Goal: Find specific fact: Find specific page/section

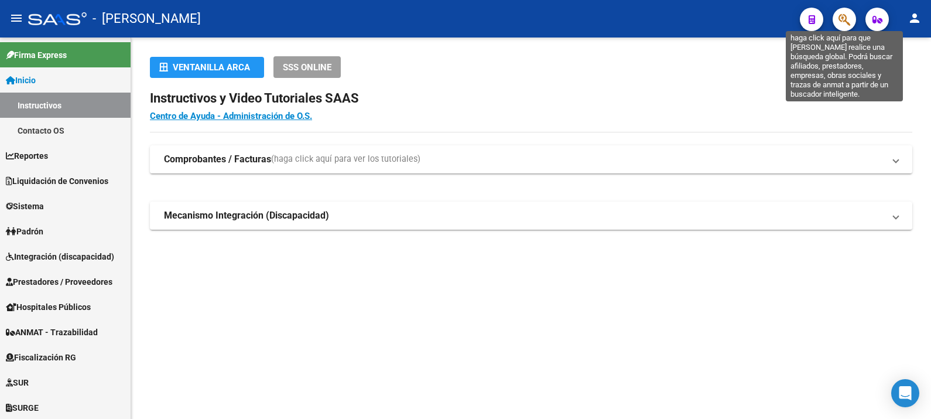
click at [845, 20] on icon "button" at bounding box center [845, 19] width 12 height 13
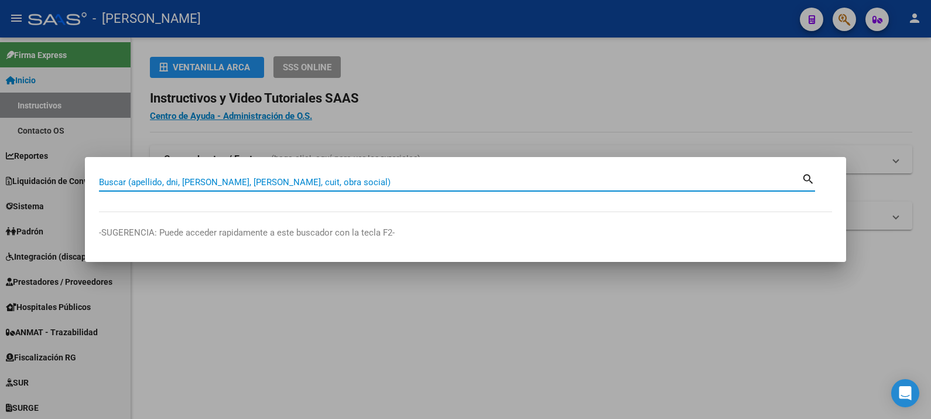
paste input "40742042"
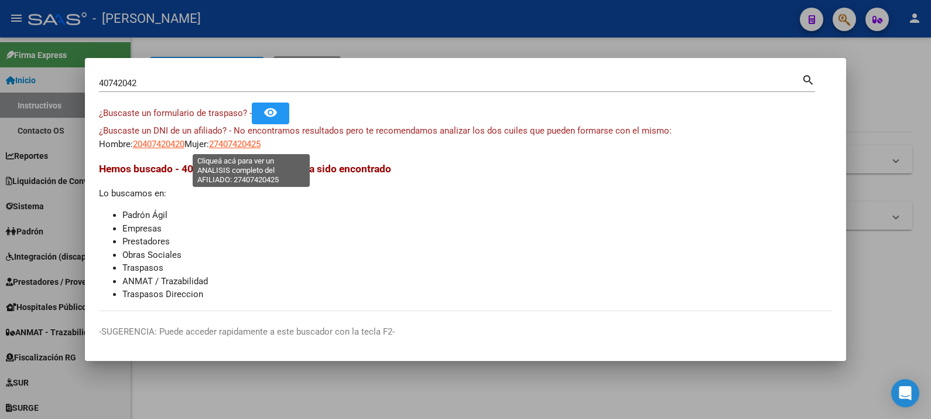
click at [244, 141] on span "27407420425" at bounding box center [235, 144] width 52 height 11
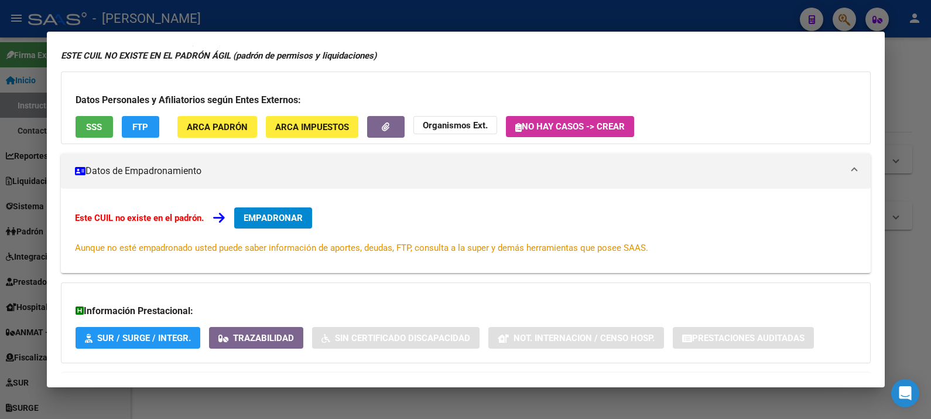
scroll to position [107, 0]
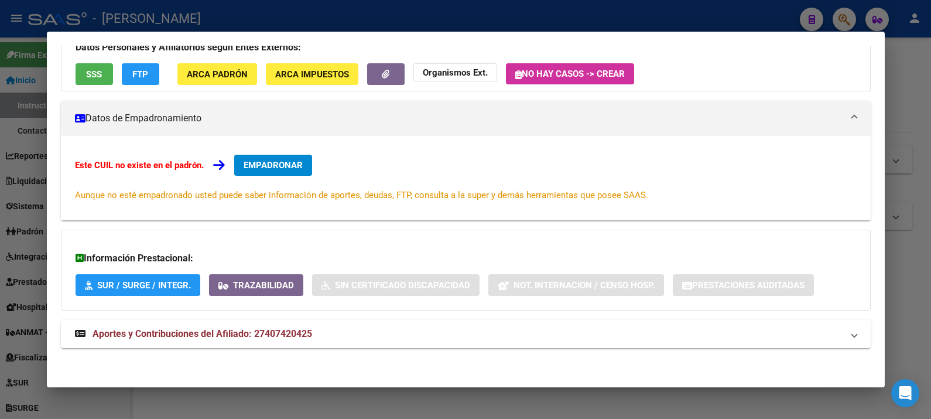
click at [375, 337] on mat-panel-title "Aportes y Contribuciones del Afiliado: 27407420425" at bounding box center [459, 334] width 768 height 14
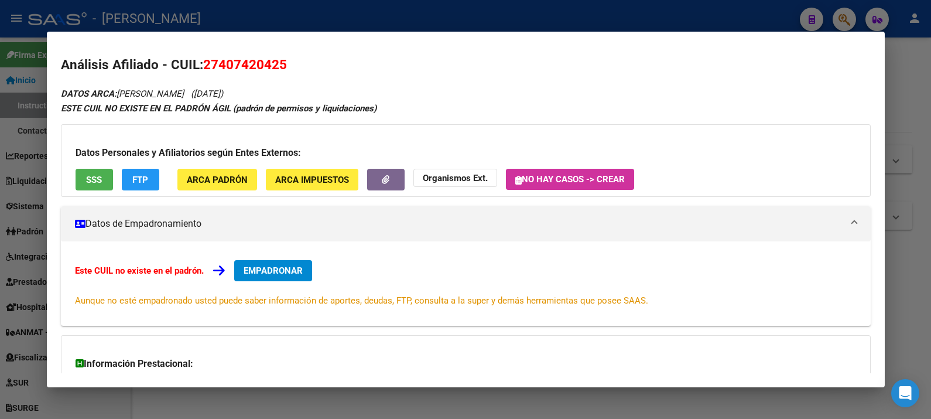
scroll to position [0, 0]
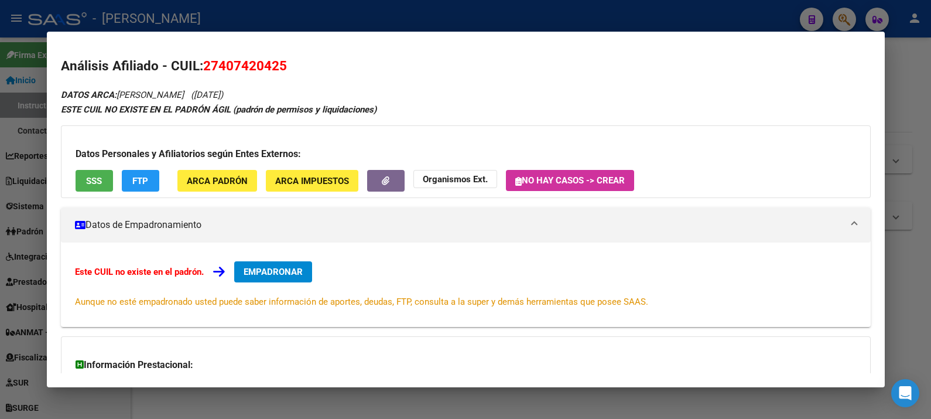
drag, startPoint x: 278, startPoint y: 64, endPoint x: 220, endPoint y: 70, distance: 58.2
click at [220, 70] on span "27407420425" at bounding box center [245, 65] width 84 height 15
copy span "40742042"
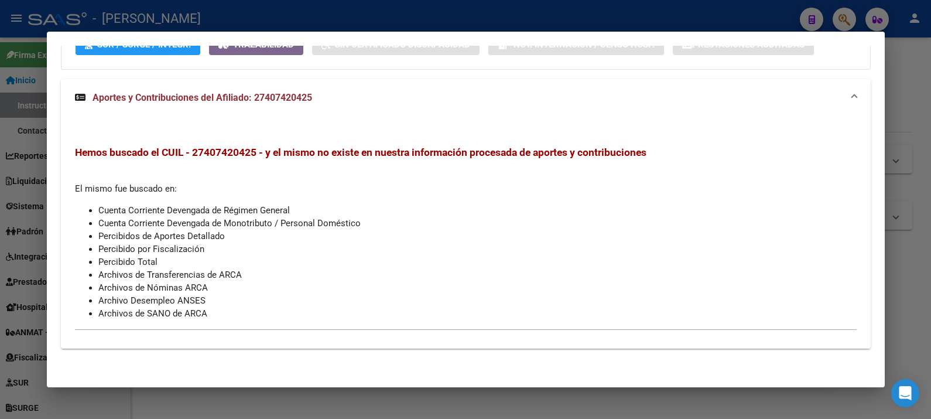
scroll to position [201, 0]
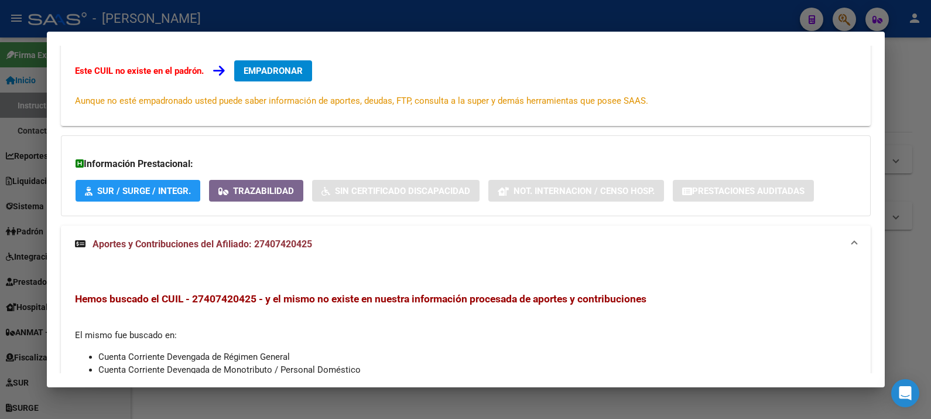
click at [904, 95] on div at bounding box center [465, 209] width 931 height 419
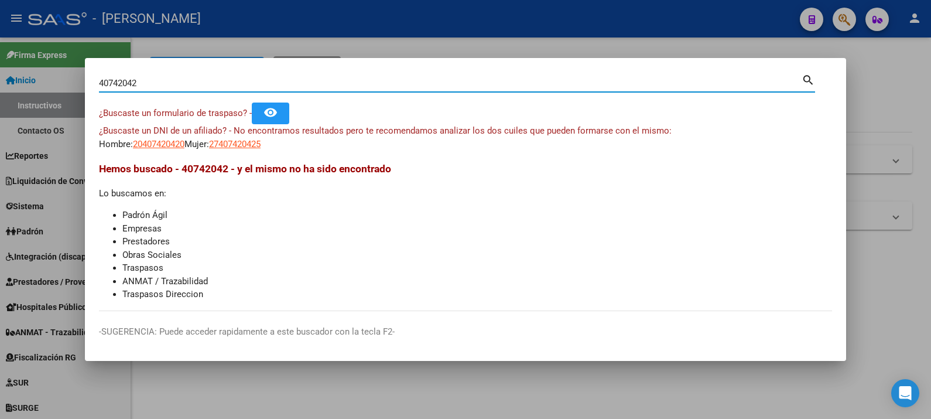
click at [508, 86] on input "40742042" at bounding box center [450, 83] width 703 height 11
paste input "1364623"
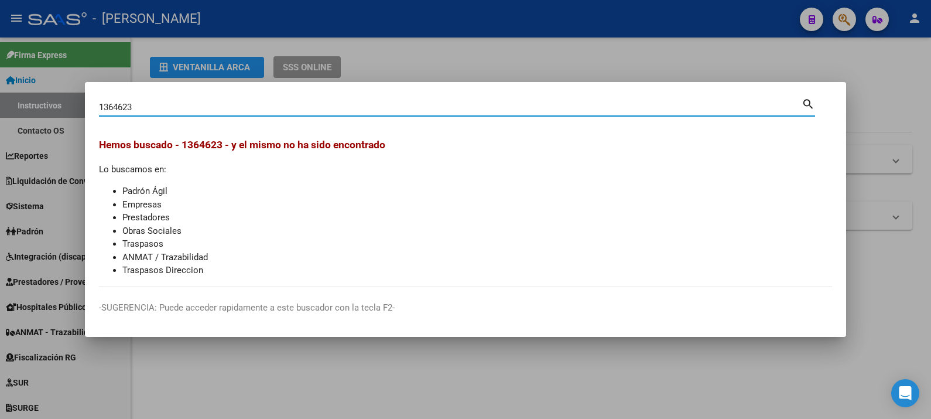
click at [436, 97] on div "1364623 Buscar (apellido, dni, cuil, [PERSON_NAME], cuit, obra social) search" at bounding box center [457, 106] width 716 height 20
click at [432, 104] on input "1364623" at bounding box center [450, 107] width 703 height 11
paste input "9020612"
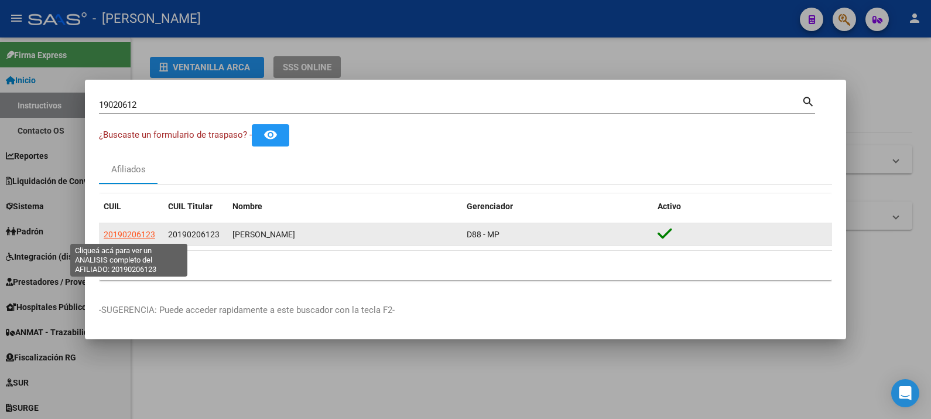
drag, startPoint x: 535, startPoint y: 228, endPoint x: 105, endPoint y: 234, distance: 429.9
click at [105, 234] on div "20190206123 20190206123 [PERSON_NAME] D88 - MP" at bounding box center [465, 234] width 733 height 23
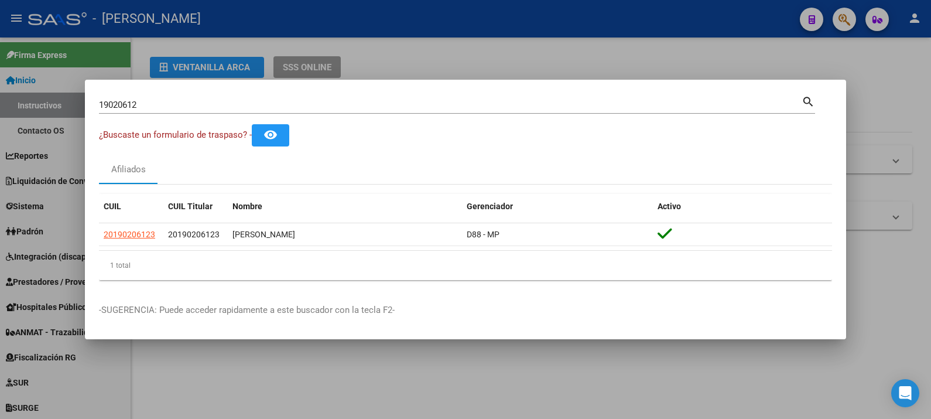
copy div "20190206123 20190206123 [PERSON_NAME] D88 - MP"
click at [255, 101] on input "19020612" at bounding box center [450, 105] width 703 height 11
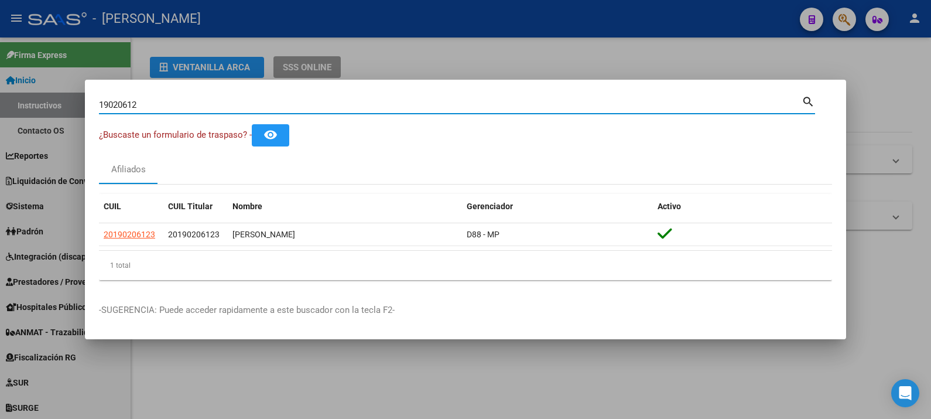
click at [255, 101] on input "19020612" at bounding box center [450, 105] width 703 height 11
type input "[PERSON_NAME]"
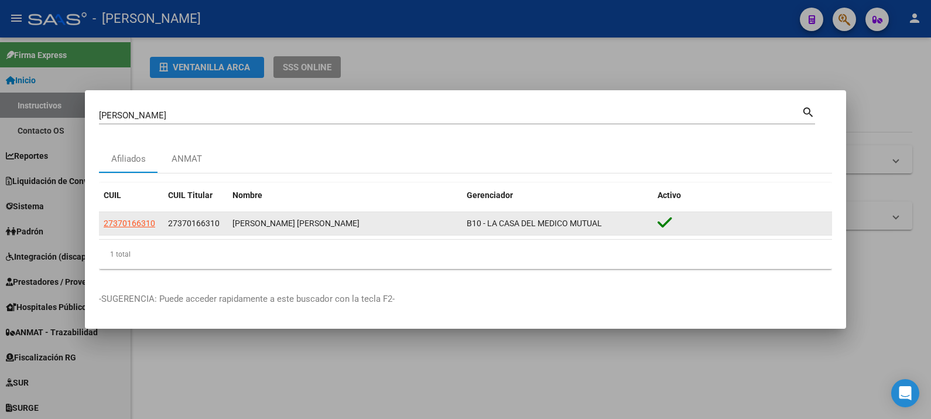
drag, startPoint x: 313, startPoint y: 221, endPoint x: 244, endPoint y: 228, distance: 69.5
click at [244, 228] on div "[PERSON_NAME] [PERSON_NAME]" at bounding box center [345, 223] width 225 height 13
drag, startPoint x: 244, startPoint y: 228, endPoint x: 326, endPoint y: 230, distance: 82.6
click at [326, 230] on div "[PERSON_NAME] [PERSON_NAME]" at bounding box center [345, 223] width 225 height 13
drag, startPoint x: 326, startPoint y: 223, endPoint x: 224, endPoint y: 229, distance: 102.1
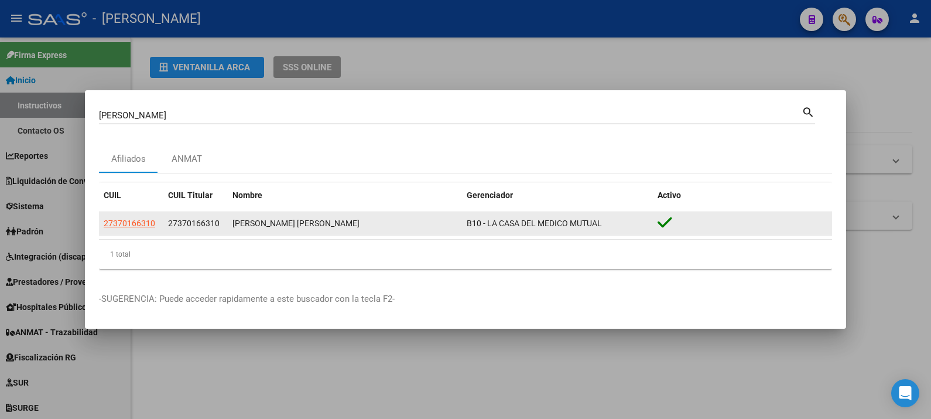
click at [224, 229] on div "27370166310 27370166310 [PERSON_NAME] [PERSON_NAME] B10 - LA CASA DEL MEDICO MU…" at bounding box center [465, 223] width 733 height 23
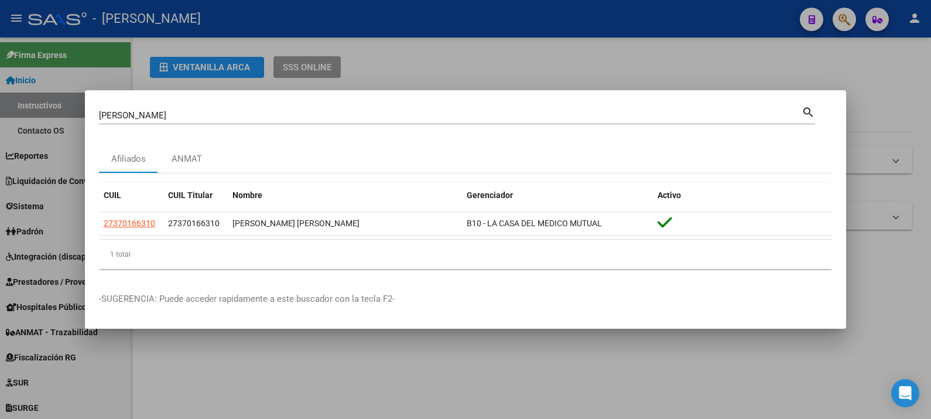
copy div "[PERSON_NAME] [PERSON_NAME]"
drag, startPoint x: 156, startPoint y: 222, endPoint x: 97, endPoint y: 225, distance: 59.3
click at [97, 225] on mat-dialog-content "[PERSON_NAME] (apellido, dni, cuil, nro traspaso, cuit, obra social) search Afi…" at bounding box center [465, 191] width 761 height 174
copy datatable-body-row "27370166310"
